Goal: Check status: Check status

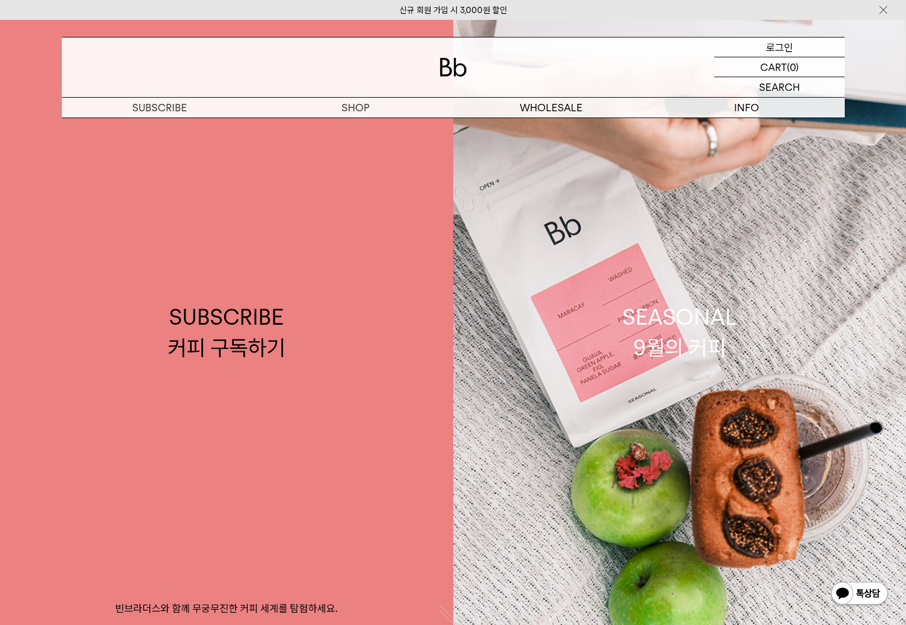
click at [778, 48] on p "로그인" at bounding box center [779, 46] width 27 height 19
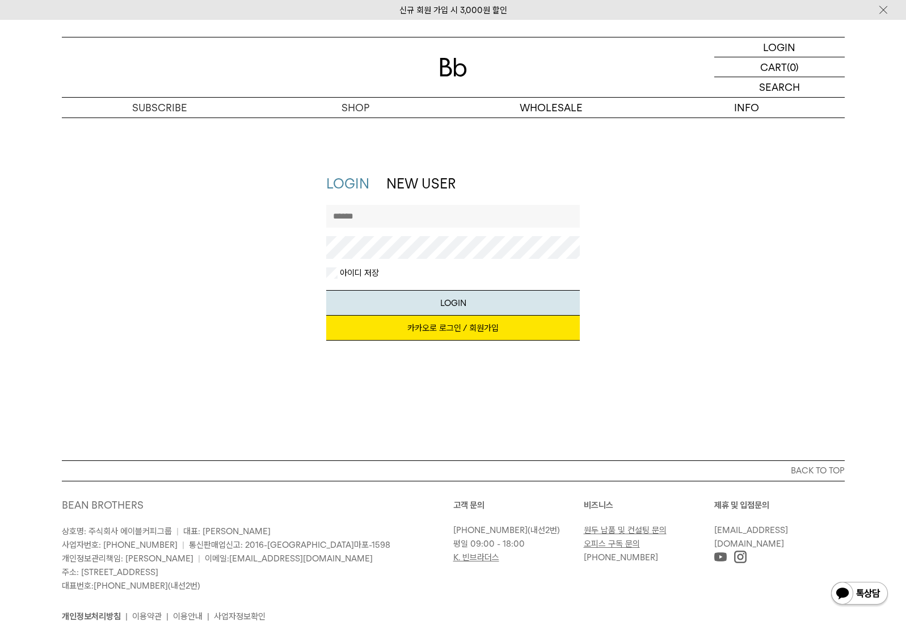
click at [462, 327] on link "카카오로 로그인 / 회원가입" at bounding box center [453, 327] width 254 height 25
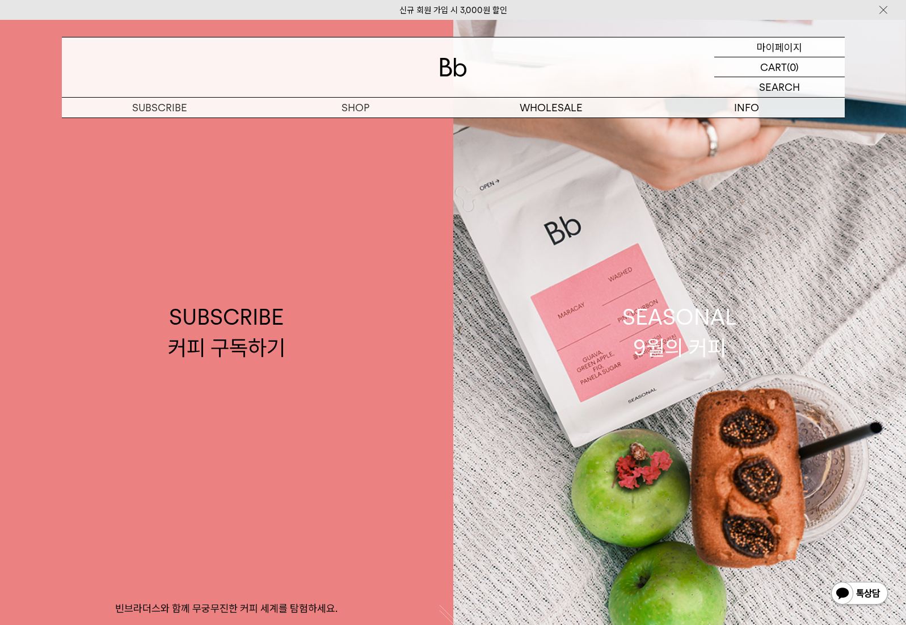
click at [781, 49] on p "마이페이지" at bounding box center [779, 46] width 45 height 19
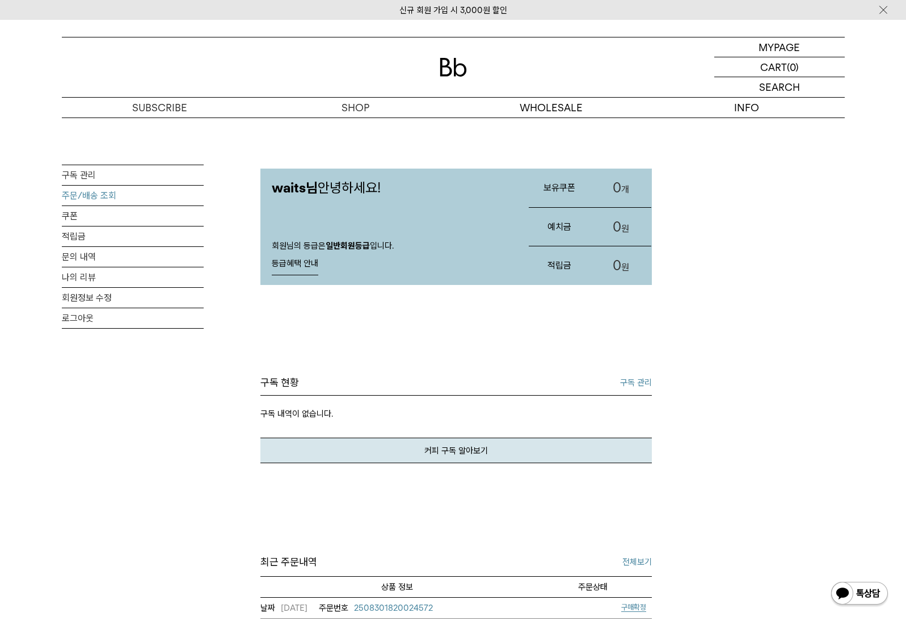
click at [96, 197] on link "주문/배송 조회" at bounding box center [133, 195] width 142 height 20
